Goal: Information Seeking & Learning: Learn about a topic

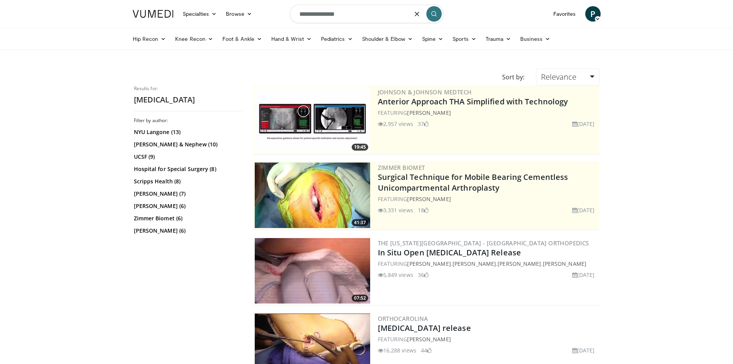
click at [346, 18] on input "**********" at bounding box center [367, 14] width 154 height 18
type input "**********"
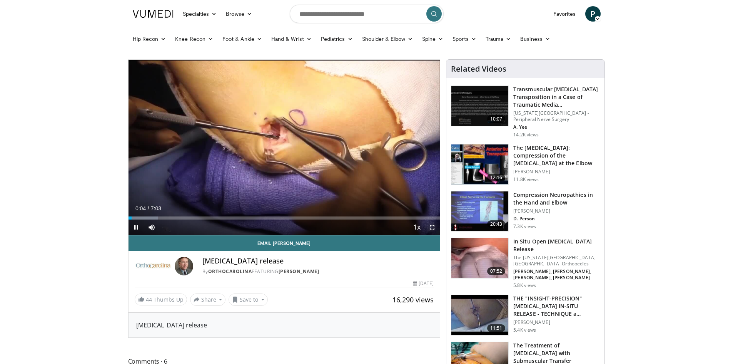
click at [432, 228] on span "Video Player" at bounding box center [432, 226] width 15 height 15
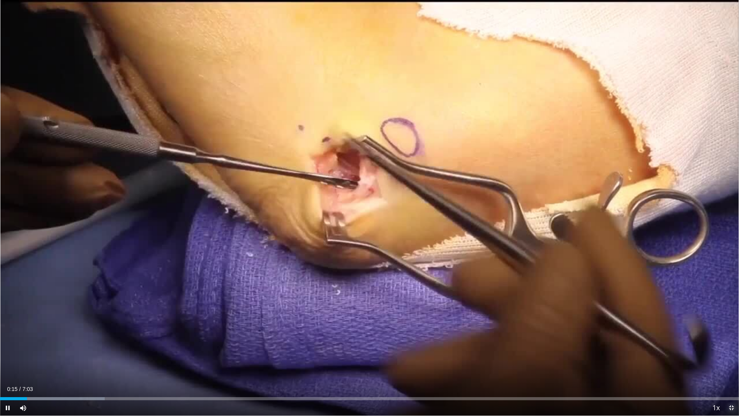
click at [734, 363] on span "Video Player" at bounding box center [731, 407] width 15 height 15
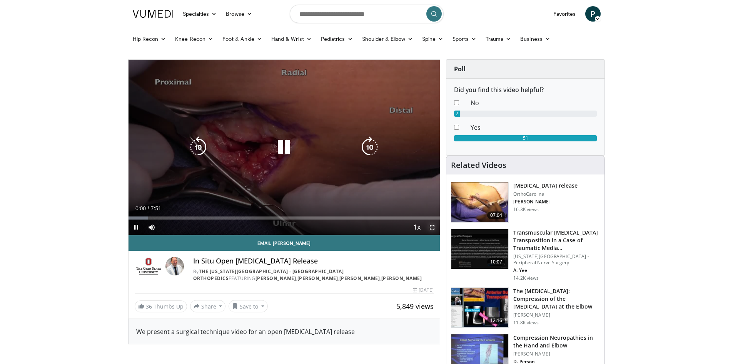
drag, startPoint x: 432, startPoint y: 224, endPoint x: 433, endPoint y: 258, distance: 33.9
click at [432, 224] on span "Video Player" at bounding box center [432, 226] width 15 height 15
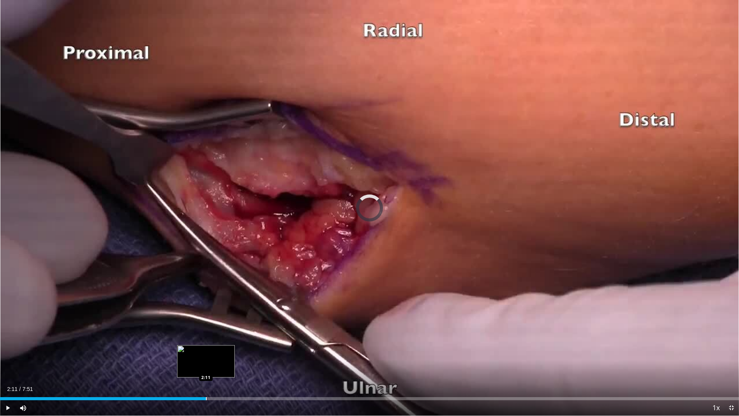
click at [206, 363] on div "Loaded : 10.50% 2:11 2:11" at bounding box center [369, 396] width 739 height 7
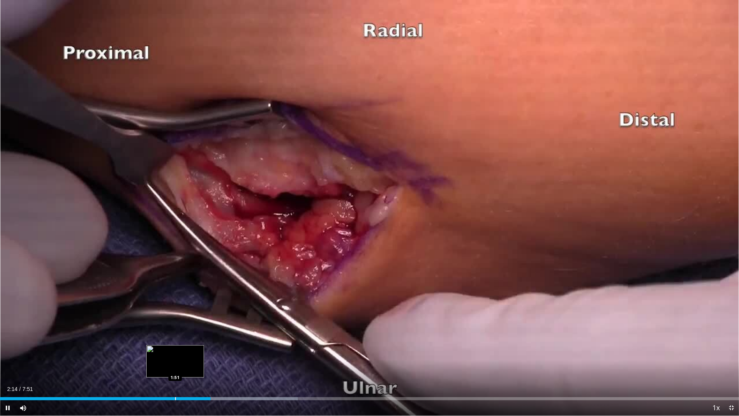
click at [175, 363] on div "Loaded : 40.32% 2:14 1:51" at bounding box center [369, 396] width 739 height 7
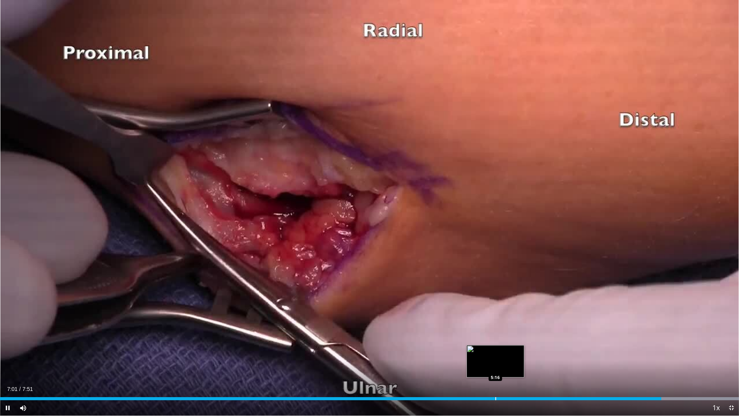
click at [495, 363] on div "Progress Bar" at bounding box center [495, 398] width 1 height 3
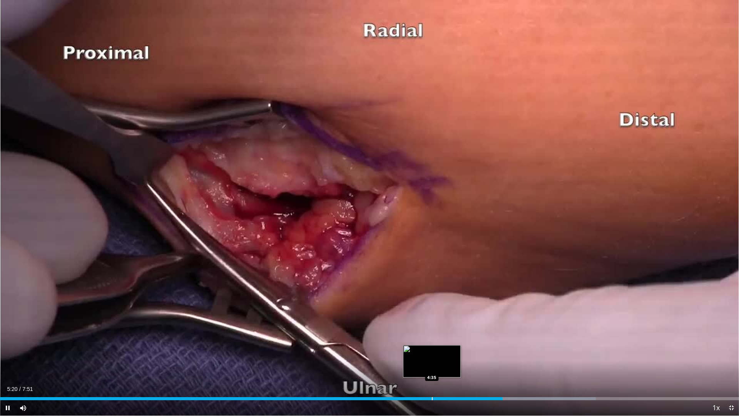
click at [432, 363] on div "Loaded : 80.63% 5:20 4:35" at bounding box center [369, 396] width 739 height 7
click at [362, 363] on video-js "**********" at bounding box center [369, 208] width 739 height 416
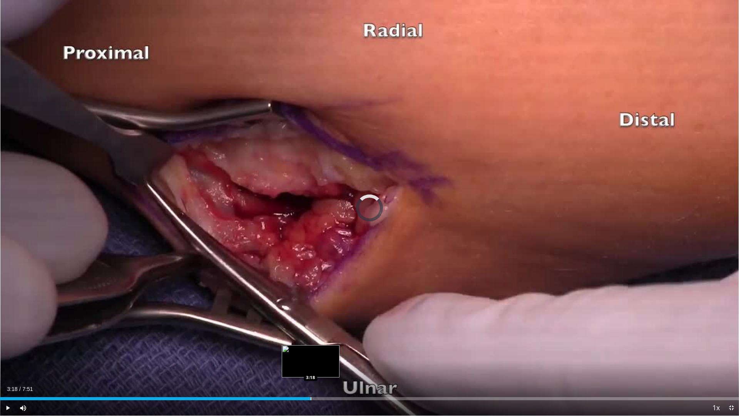
click at [311, 363] on div "Loaded : 0.00% 3:18 3:18" at bounding box center [369, 396] width 739 height 7
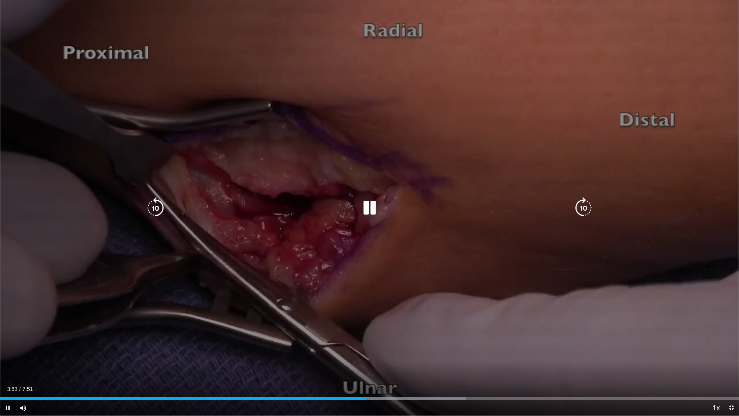
drag, startPoint x: 330, startPoint y: 400, endPoint x: 455, endPoint y: 170, distance: 262.1
click at [455, 170] on div "10 seconds Tap to unmute" at bounding box center [369, 207] width 739 height 415
click at [433, 202] on div "Video Player" at bounding box center [369, 207] width 443 height 15
click at [363, 206] on icon "Video Player" at bounding box center [370, 208] width 22 height 22
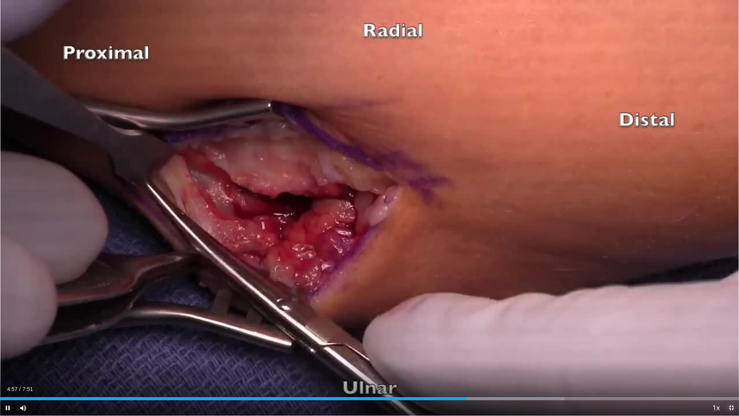
click at [732, 363] on span "Video Player" at bounding box center [731, 407] width 15 height 15
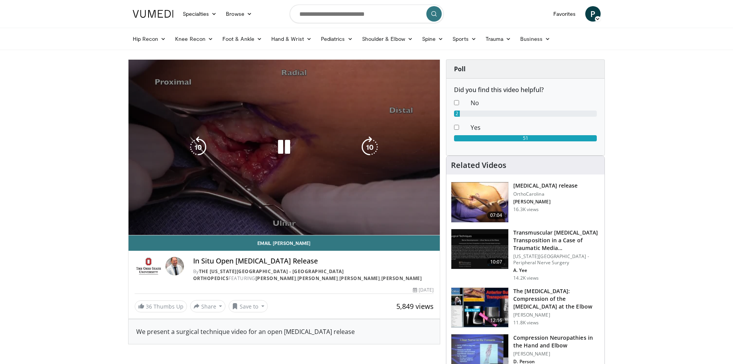
drag, startPoint x: 483, startPoint y: 311, endPoint x: 265, endPoint y: 123, distance: 287.9
click at [265, 123] on div "10 seconds Tap to unmute" at bounding box center [285, 147] width 312 height 175
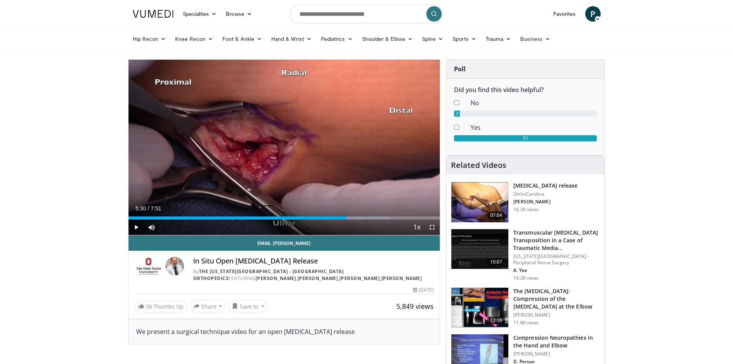
click at [476, 305] on img at bounding box center [479, 308] width 57 height 40
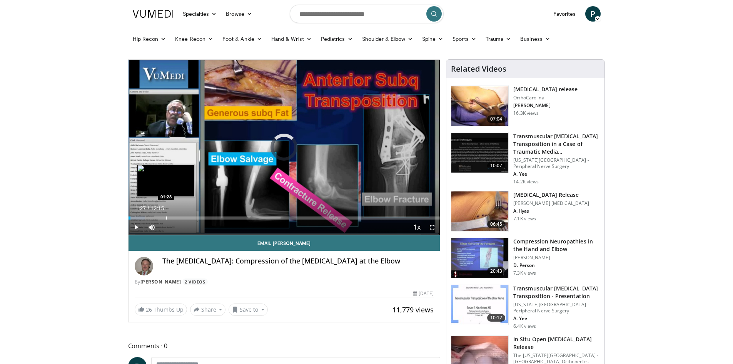
click at [165, 217] on div "Loaded : 5.42% 00:05 01:28" at bounding box center [285, 217] width 312 height 3
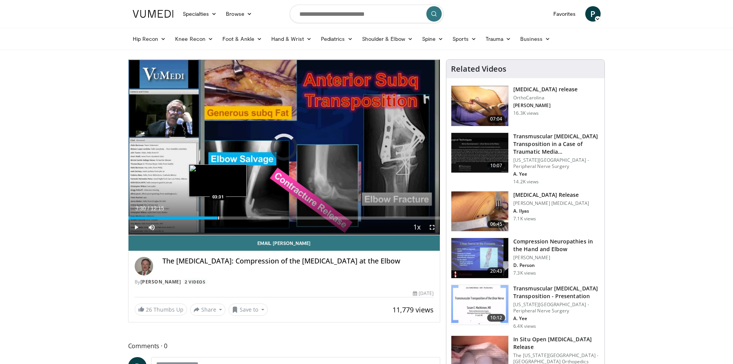
click at [218, 217] on div "Progress Bar" at bounding box center [218, 217] width 1 height 3
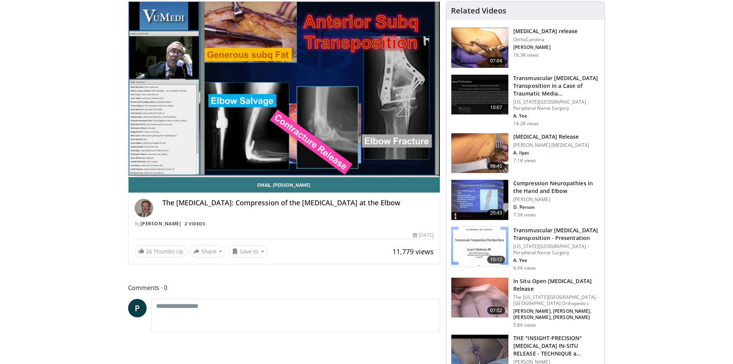
scroll to position [77, 0]
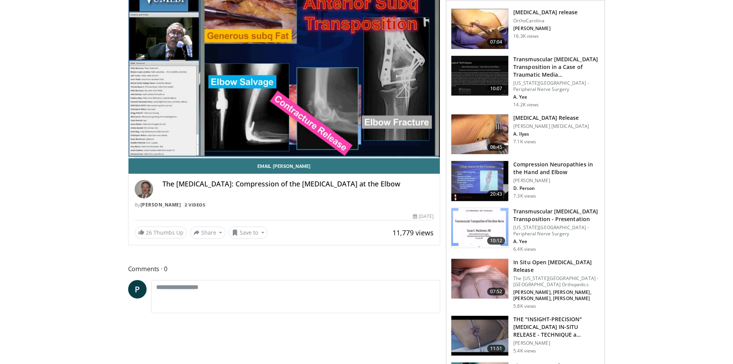
click at [490, 122] on img at bounding box center [479, 134] width 57 height 40
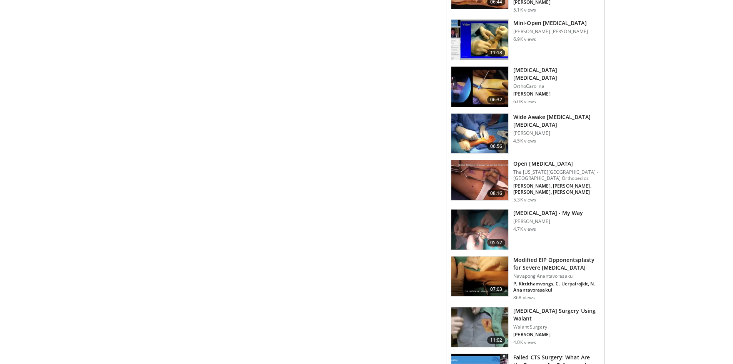
scroll to position [335, 0]
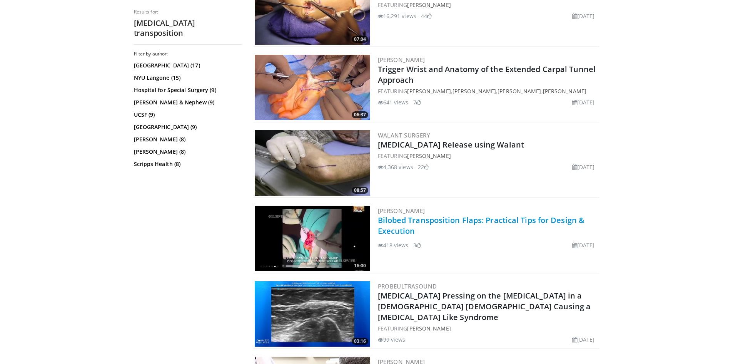
scroll to position [577, 0]
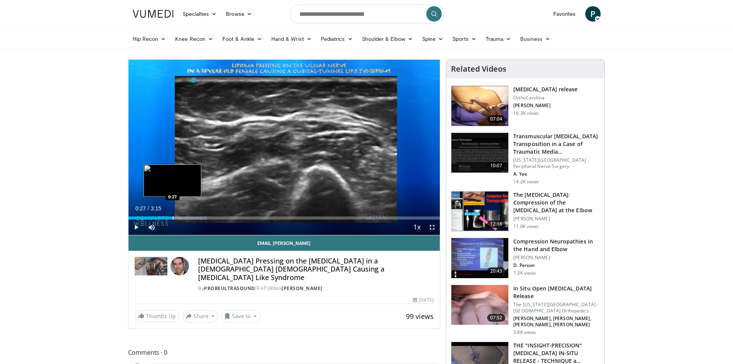
click at [173, 218] on div "Progress Bar" at bounding box center [173, 217] width 1 height 3
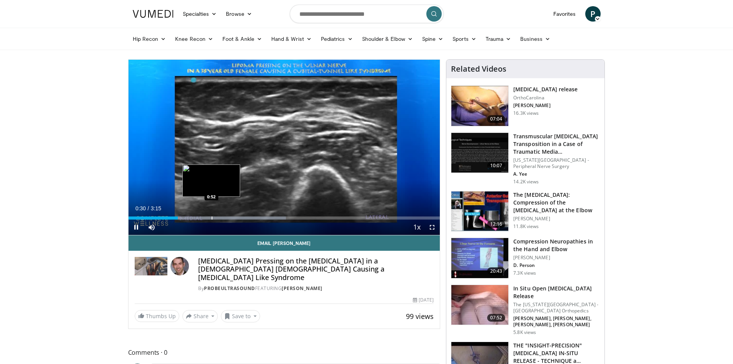
click at [212, 217] on div "Progress Bar" at bounding box center [212, 217] width 1 height 3
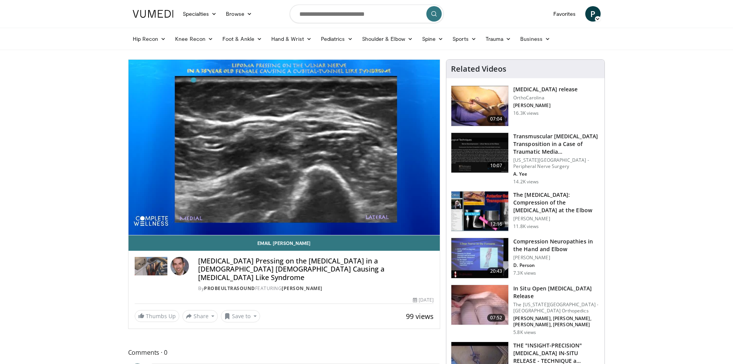
click at [592, 12] on span "P" at bounding box center [592, 13] width 15 height 15
click at [526, 90] on link "Logout" at bounding box center [554, 88] width 92 height 12
